Goal: Find specific page/section: Find specific page/section

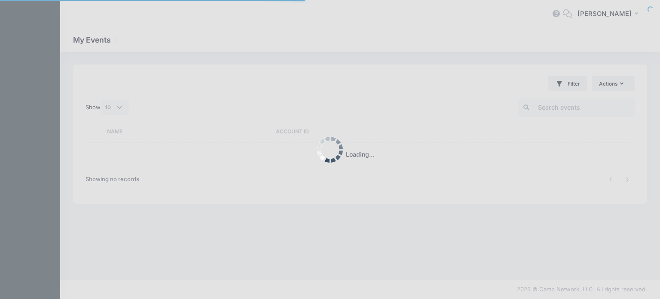
select select "10"
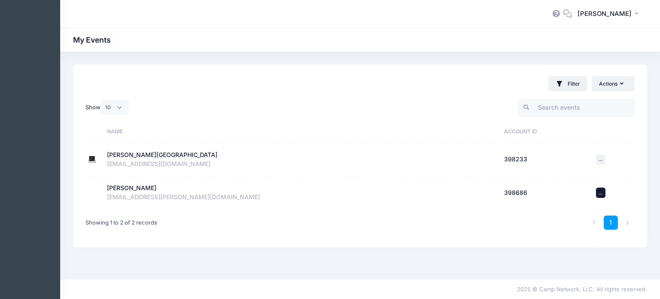
click at [602, 192] on span "..." at bounding box center [601, 192] width 4 height 6
click at [639, 14] on button "LO [PERSON_NAME]" at bounding box center [609, 14] width 75 height 20
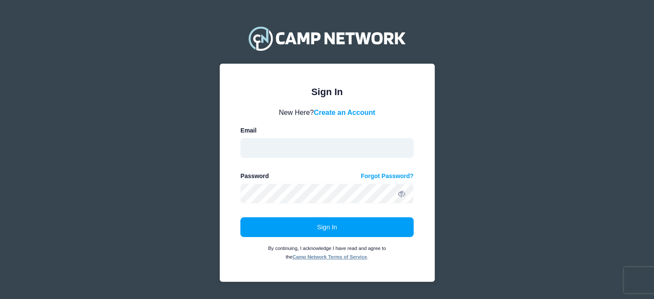
click at [340, 147] on input "email" at bounding box center [326, 148] width 173 height 20
type input "[EMAIL_ADDRESS][DOMAIN_NAME]"
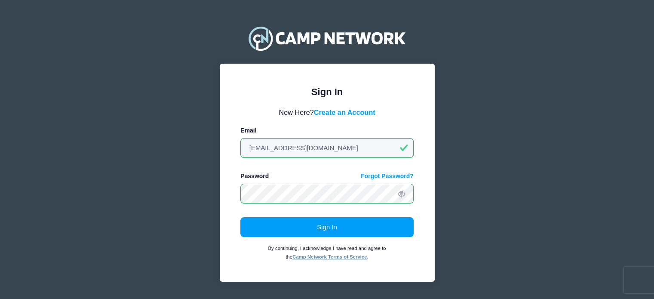
click at [240, 217] on button "Sign In" at bounding box center [326, 227] width 173 height 20
